Goal: Find specific page/section: Find specific page/section

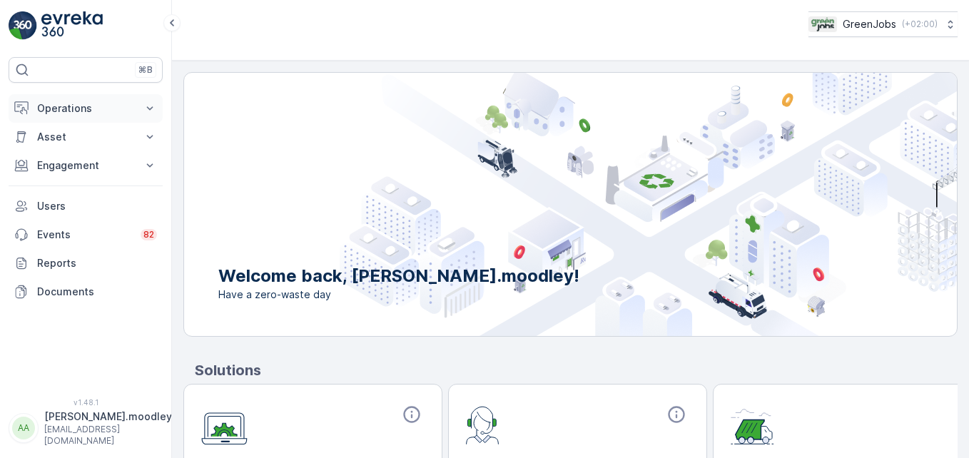
click at [151, 108] on icon at bounding box center [150, 108] width 14 height 14
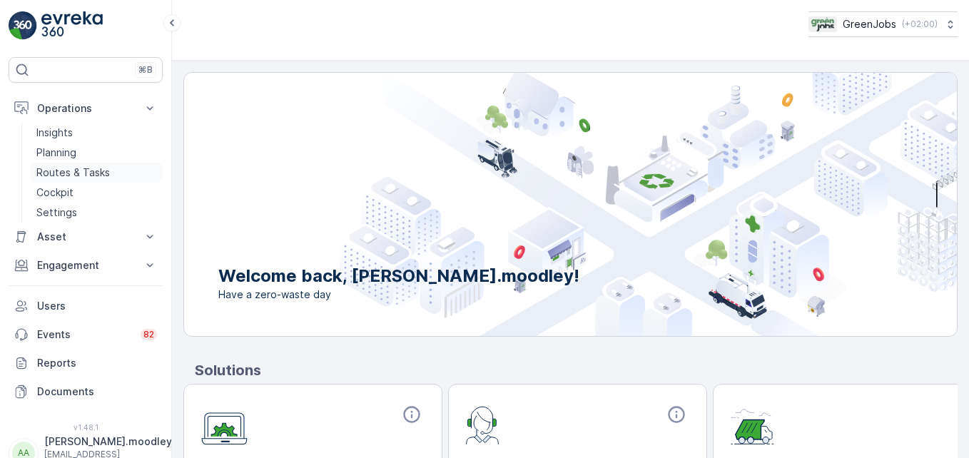
click at [89, 173] on p "Routes & Tasks" at bounding box center [72, 173] width 73 height 14
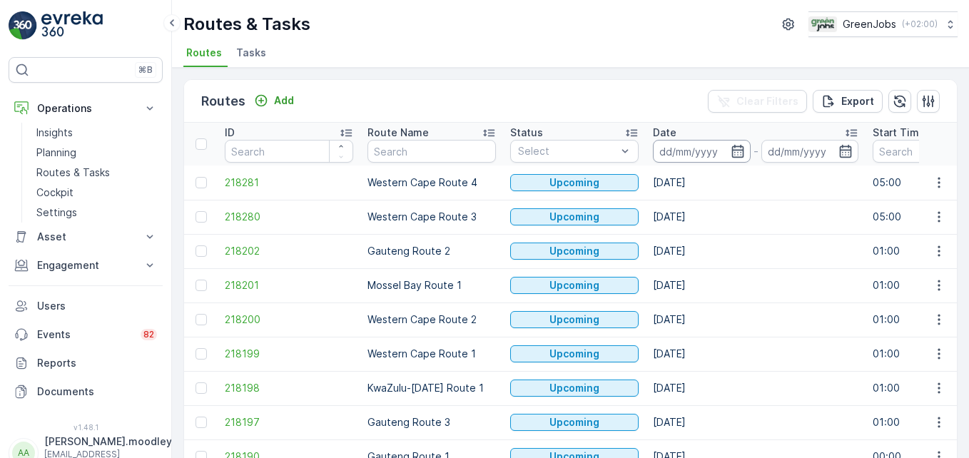
click at [685, 150] on input at bounding box center [702, 151] width 98 height 23
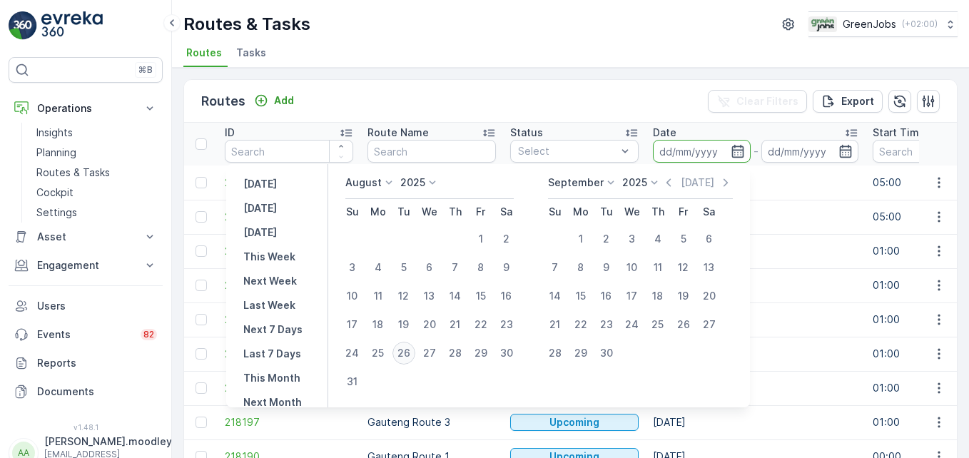
click at [412, 355] on div "26" at bounding box center [403, 353] width 23 height 23
type input "[DATE]"
click at [412, 355] on div "26" at bounding box center [403, 353] width 23 height 23
type input "[DATE]"
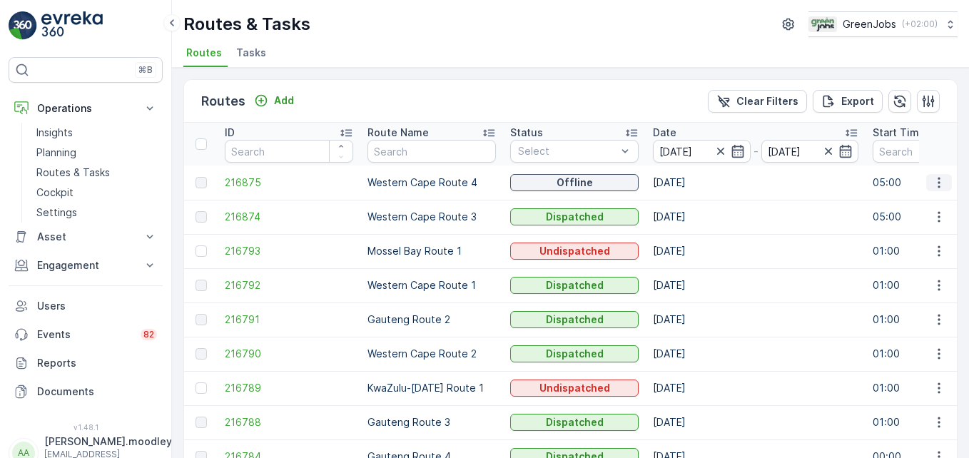
click at [693, 183] on icon "button" at bounding box center [939, 182] width 14 height 14
click at [693, 203] on span "See More Details" at bounding box center [905, 204] width 83 height 14
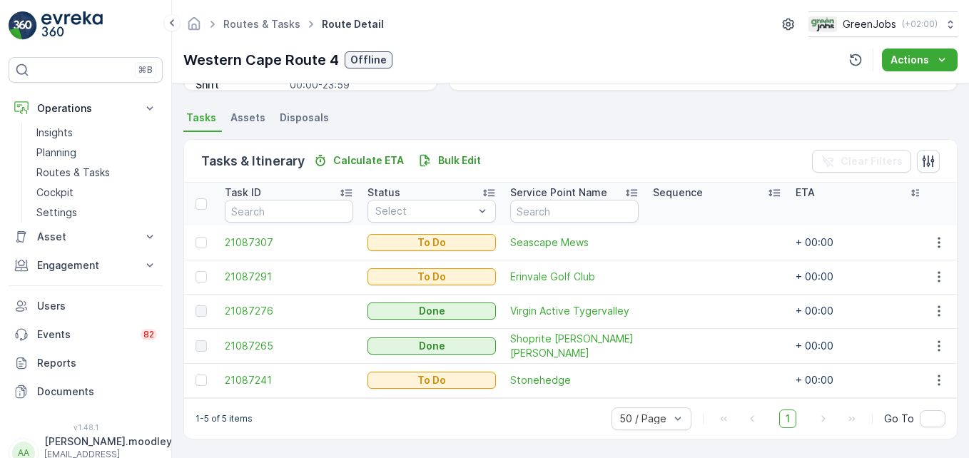
scroll to position [296, 0]
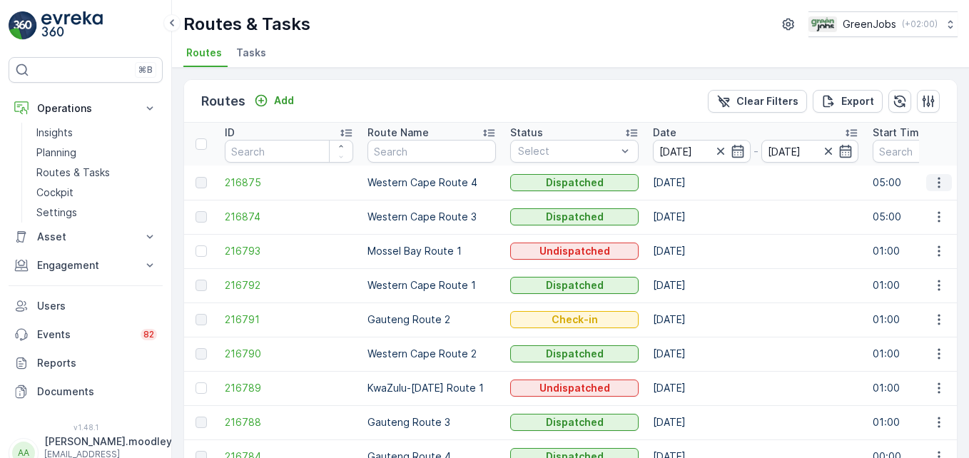
click at [693, 180] on icon "button" at bounding box center [939, 182] width 14 height 14
click at [693, 201] on span "See More Details" at bounding box center [905, 204] width 83 height 14
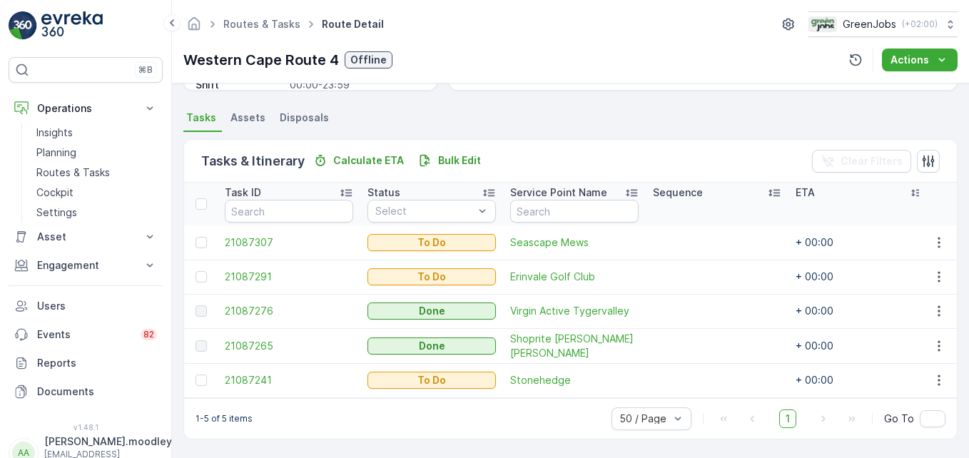
scroll to position [296, 0]
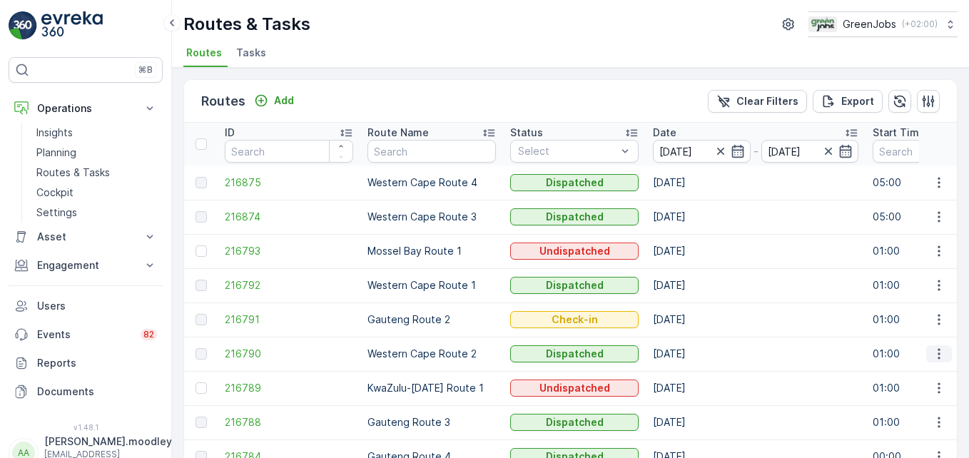
click at [693, 352] on icon "button" at bounding box center [939, 354] width 14 height 14
click at [693, 372] on span "See More Details" at bounding box center [905, 375] width 83 height 14
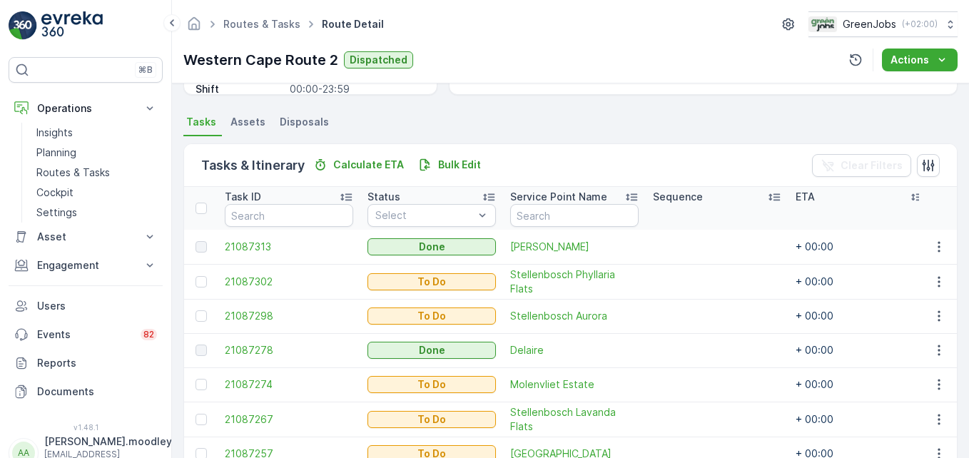
scroll to position [400, 0]
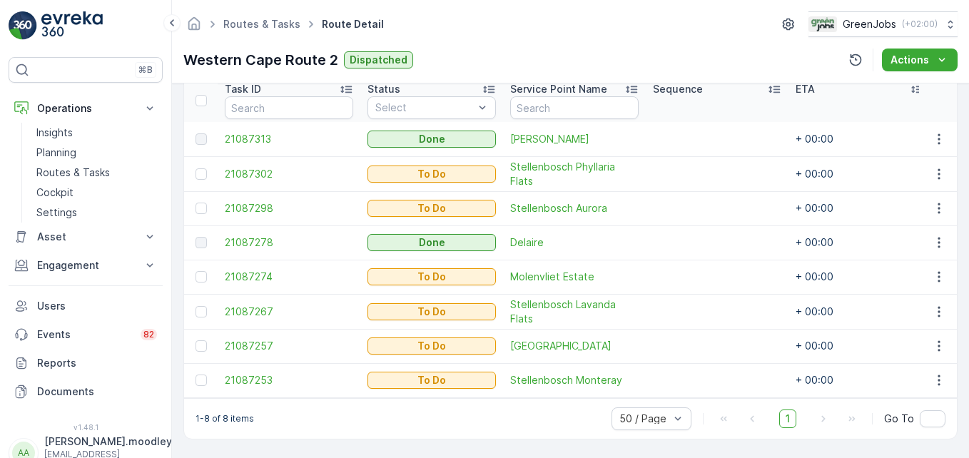
click at [693, 93] on th "Sequence" at bounding box center [717, 100] width 143 height 43
